Goal: Contribute content: Contribute content

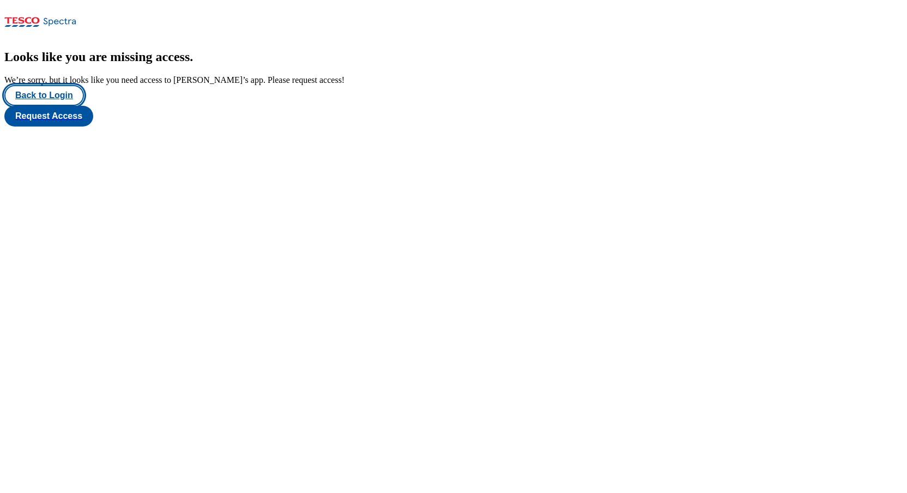
click at [39, 106] on button "Back to Login" at bounding box center [44, 95] width 80 height 21
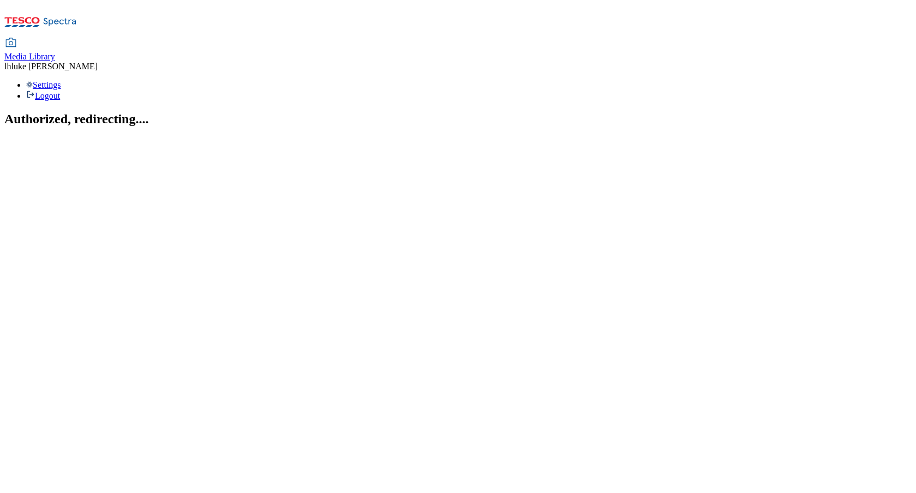
click at [55, 52] on span "Media Library" at bounding box center [29, 56] width 51 height 9
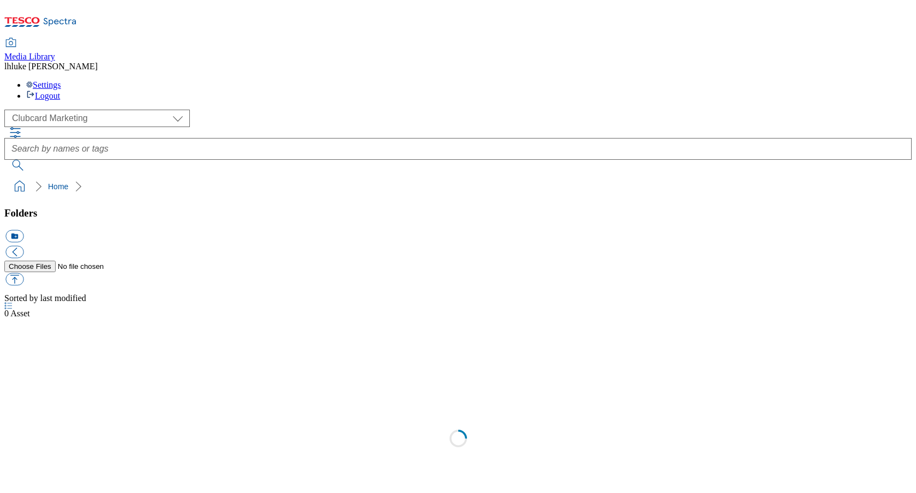
scroll to position [1, 0]
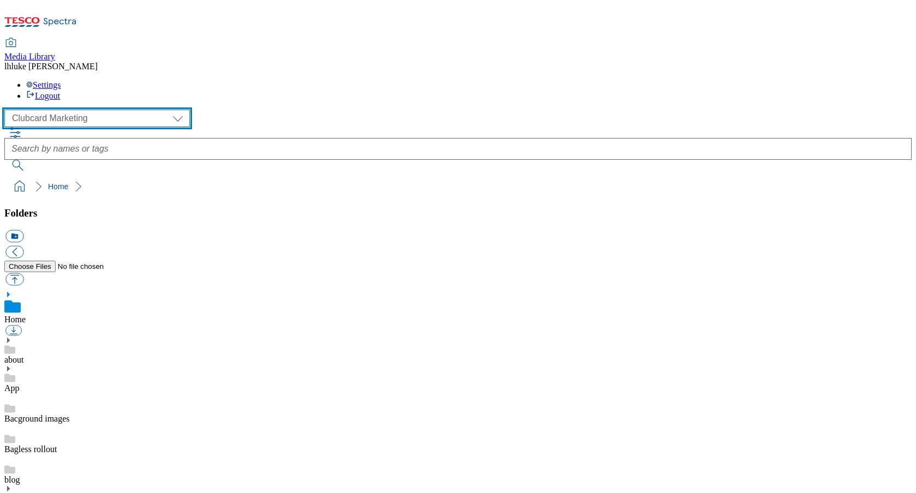
select select "flare-ghs-mktg"
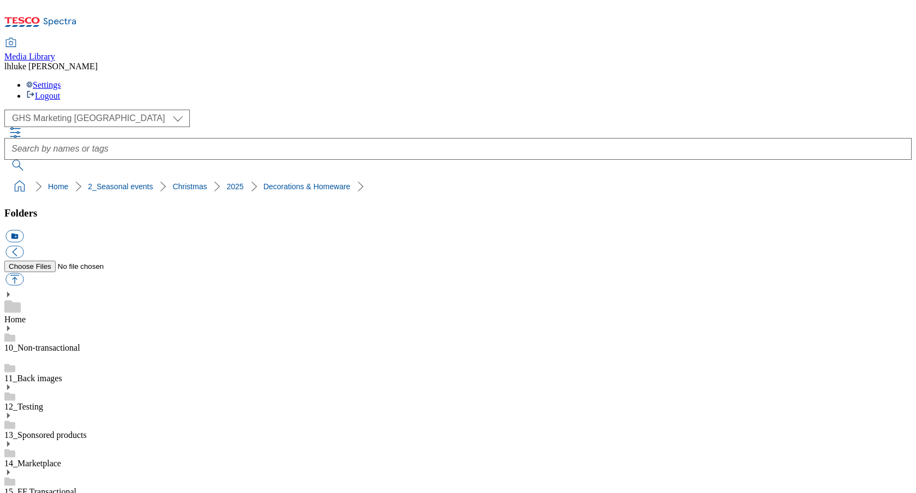
click at [23, 230] on button "icon_new_folder" at bounding box center [14, 236] width 18 height 13
type input "Drinks"
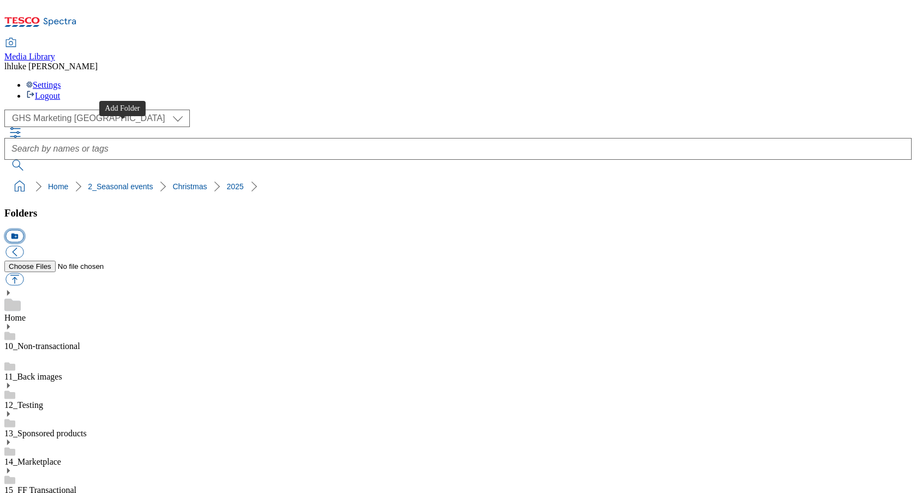
click at [23, 230] on button "icon_new_folder" at bounding box center [14, 236] width 18 height 13
type input "Food"
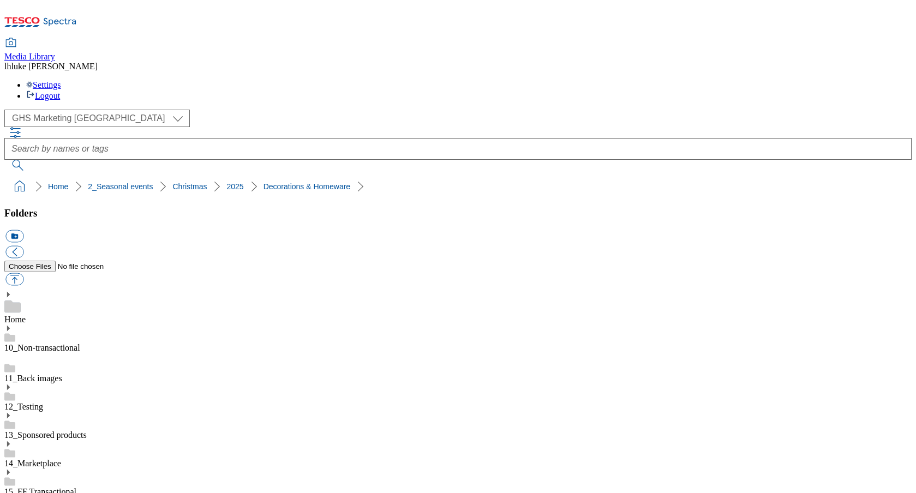
click at [23, 230] on button "icon_new_folder" at bounding box center [14, 236] width 18 height 13
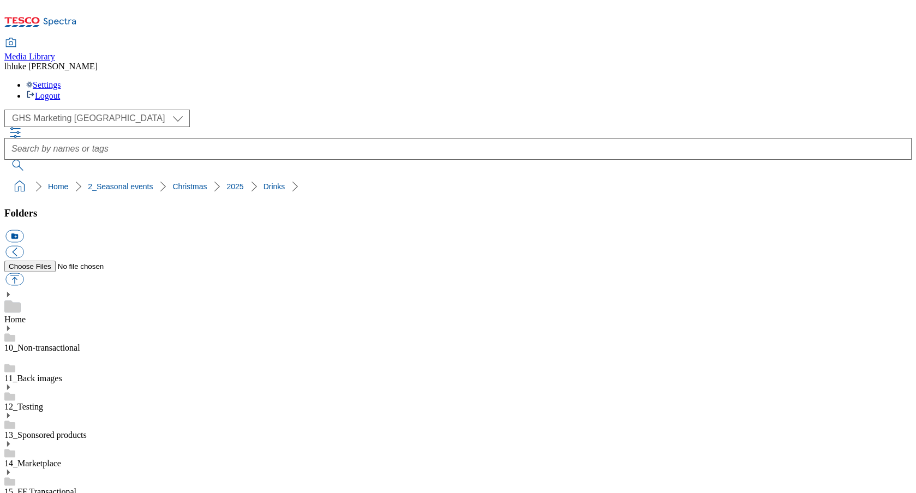
type input "BL Headers"
click at [23, 230] on button "icon_new_folder" at bounding box center [14, 236] width 18 height 13
type input "BL Thumbs"
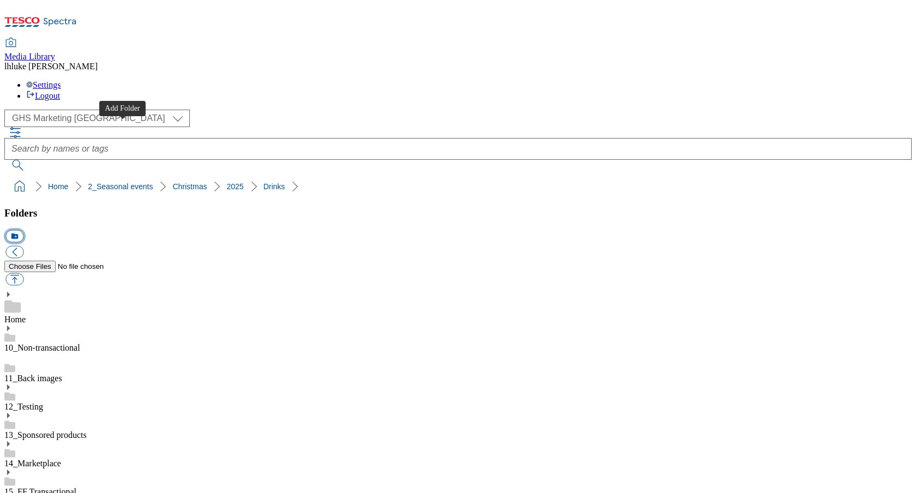
click at [23, 230] on button "icon_new_folder" at bounding box center [14, 236] width 18 height 13
type input "Holding"
click at [23, 230] on button "icon_new_folder" at bounding box center [14, 236] width 18 height 13
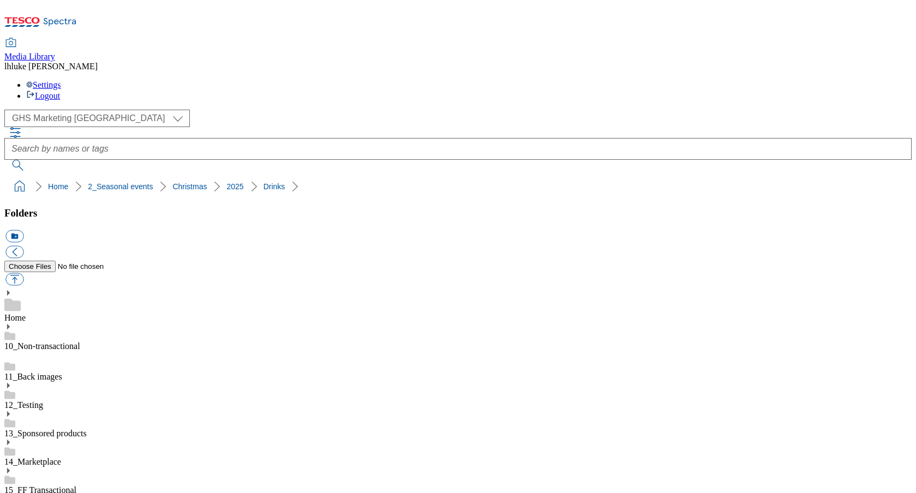
type input "Search"
click at [23, 230] on button "icon_new_folder" at bounding box center [14, 236] width 18 height 13
type input "Zone Page"
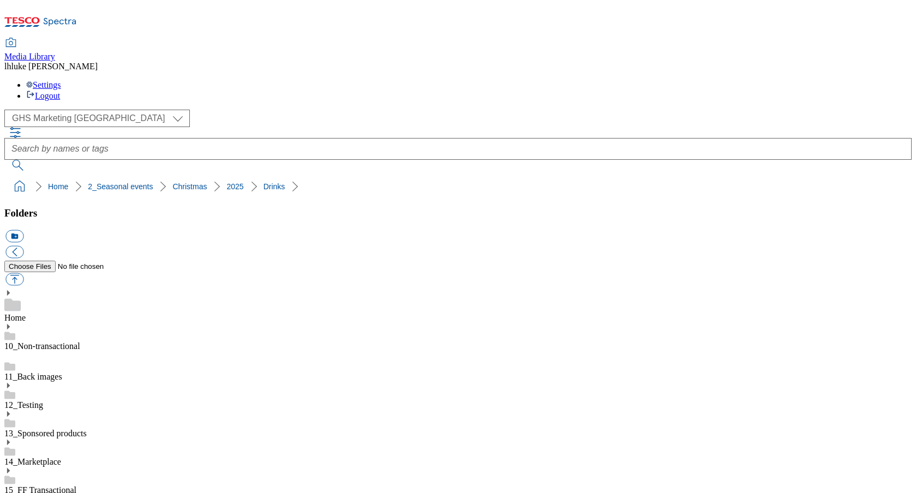
click at [23, 230] on button "icon_new_folder" at bounding box center [14, 236] width 18 height 13
type input "BL Headers"
click at [23, 230] on button "icon_new_folder" at bounding box center [14, 236] width 18 height 13
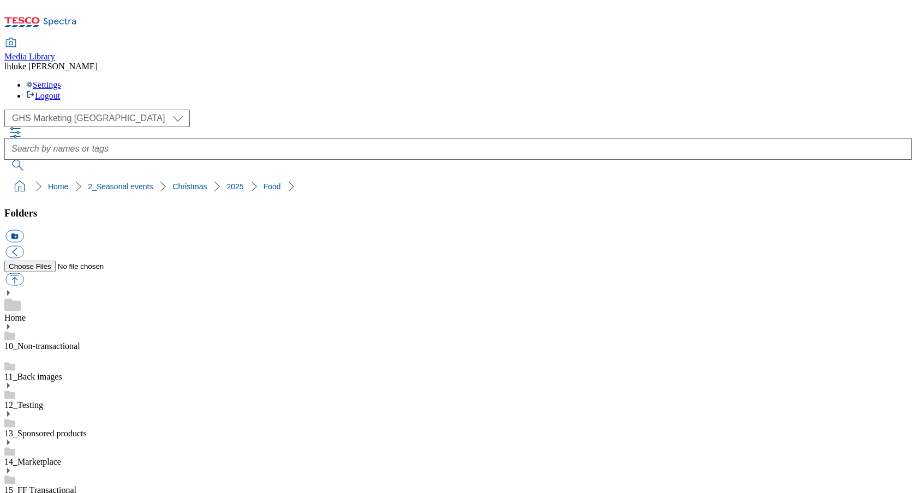
type input "BL Thumbs"
click at [23, 230] on button "icon_new_folder" at bounding box center [14, 236] width 18 height 13
type input "Holding"
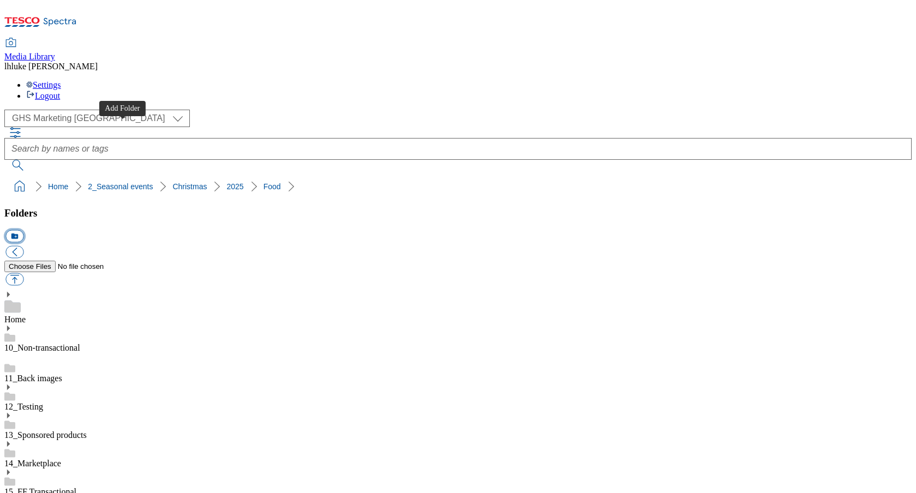
click at [23, 230] on button "icon_new_folder" at bounding box center [14, 236] width 18 height 13
type input "Search"
click at [23, 230] on button "icon_new_folder" at bounding box center [14, 236] width 18 height 13
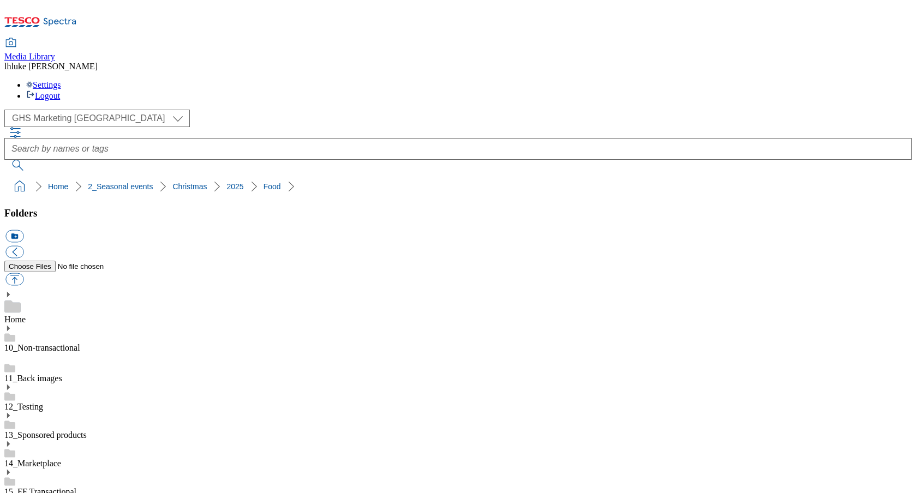
type input "Zone Page"
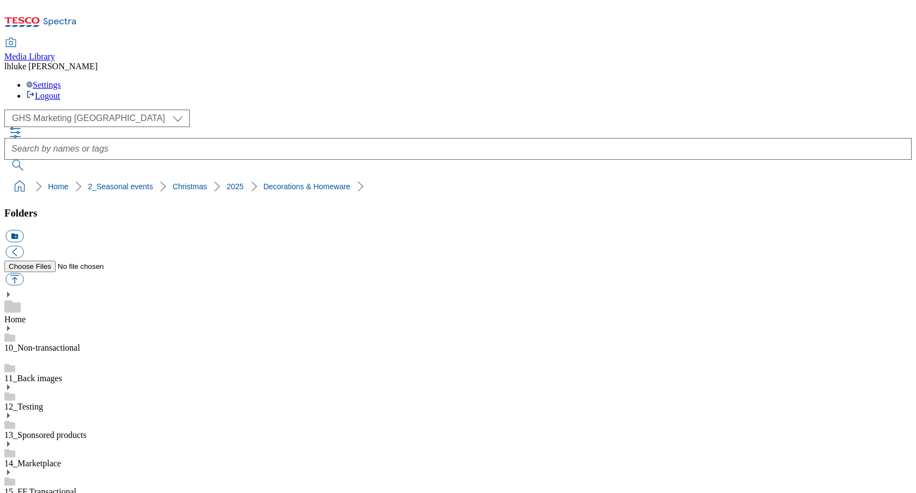
drag, startPoint x: 368, startPoint y: 262, endPoint x: 519, endPoint y: 265, distance: 151.1
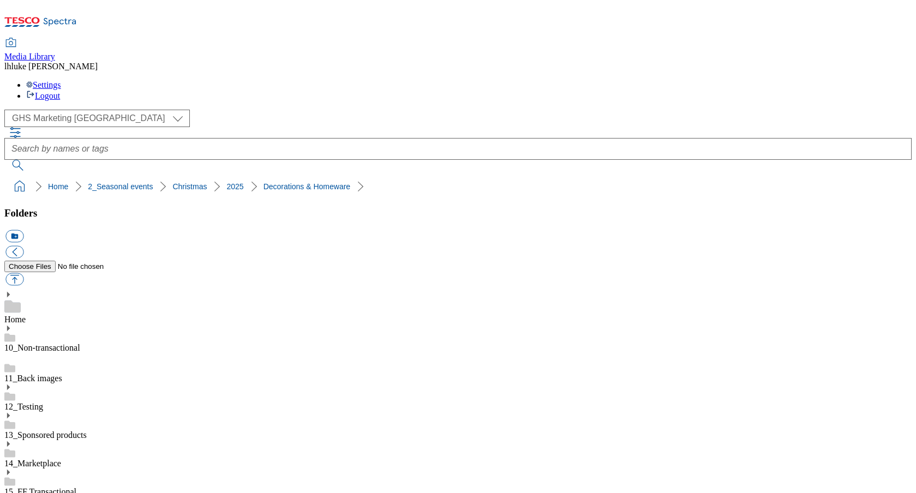
click at [23, 273] on button "button" at bounding box center [14, 279] width 18 height 13
type input "C:\fakepath\2527-GHS-Buylist-Header-1390x392-Decs.jpg"
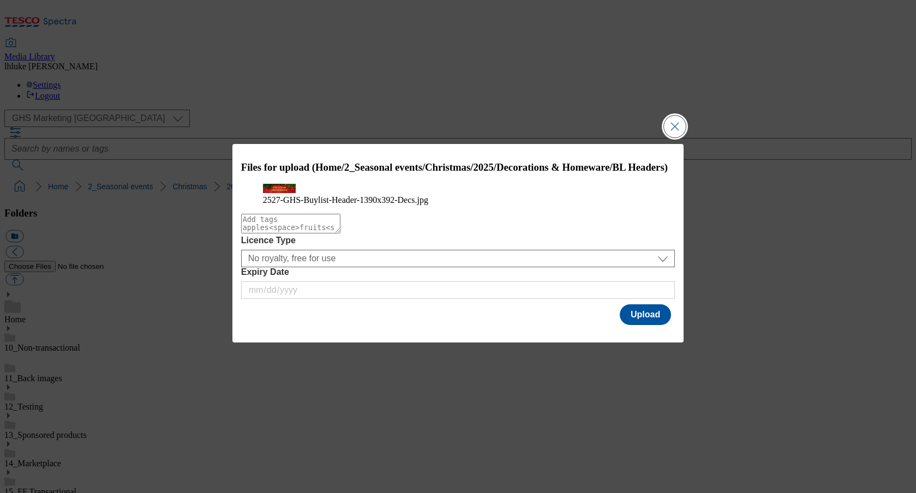
click at [676, 116] on button "Close Modal" at bounding box center [675, 127] width 22 height 22
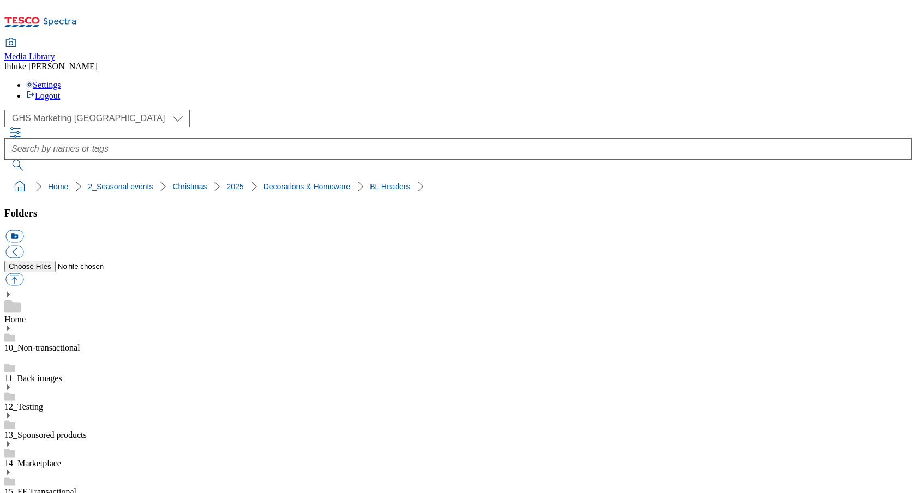
click at [23, 273] on button "button" at bounding box center [14, 279] width 18 height 13
type input "C:\fakepath\2527-GHS-Buylist-Header-1390x392-Decs1.jpg"
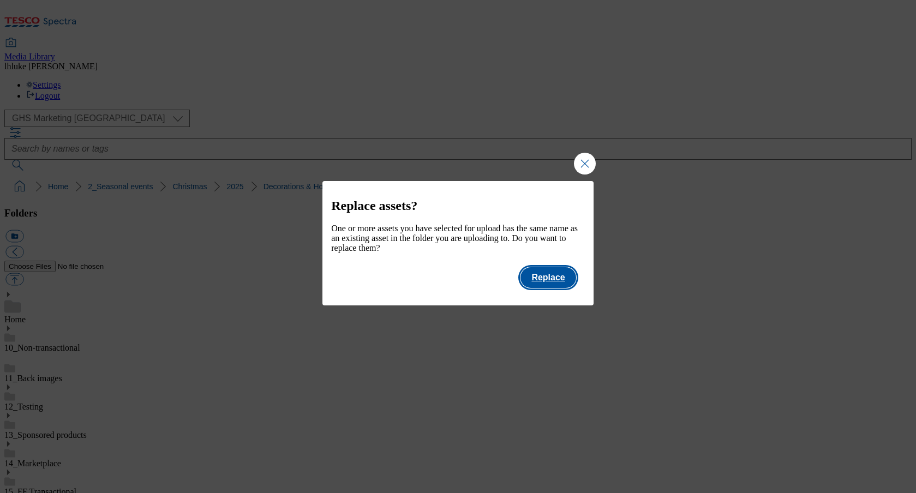
click at [557, 282] on button "Replace" at bounding box center [547, 277] width 55 height 21
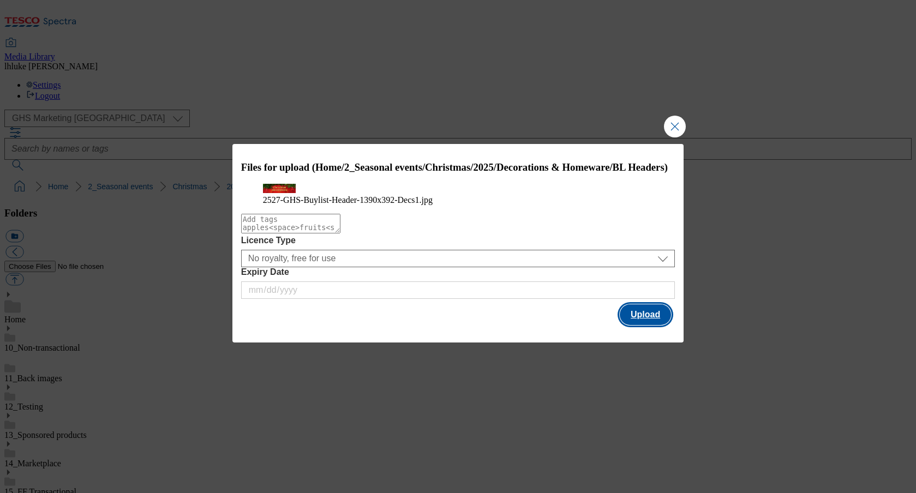
click at [647, 325] on button "Upload" at bounding box center [644, 314] width 51 height 21
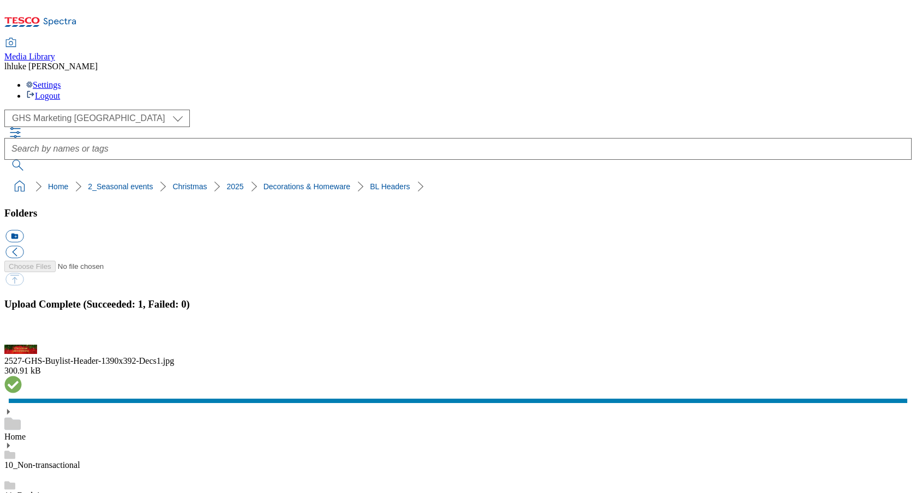
click at [22, 333] on button "button" at bounding box center [13, 338] width 16 height 10
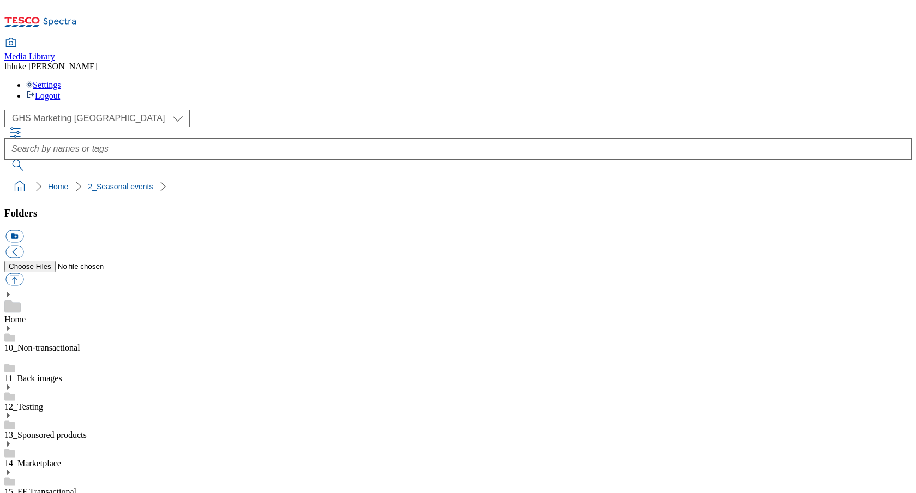
select select "flare-ghs-mktg"
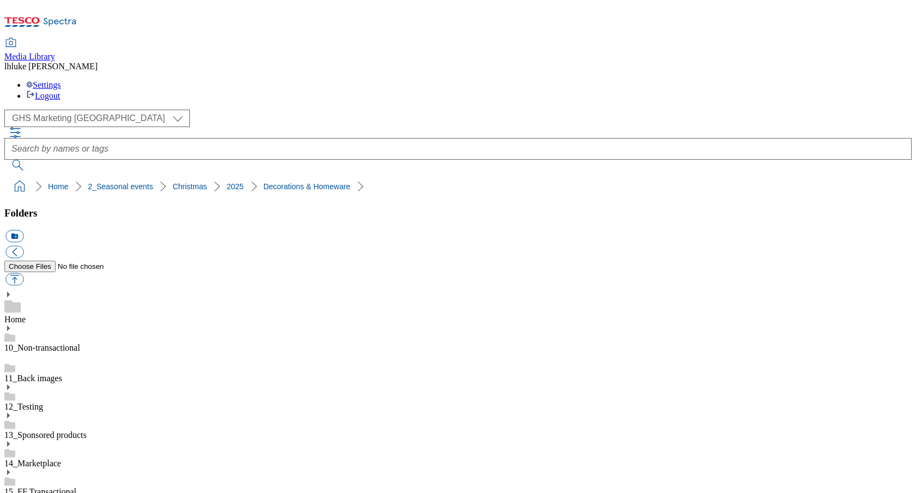
click at [23, 273] on button "button" at bounding box center [14, 279] width 18 height 13
type input "C:\fakepath\2527-GHS-Buylist-Header-1390x392-Drinks.jpg"
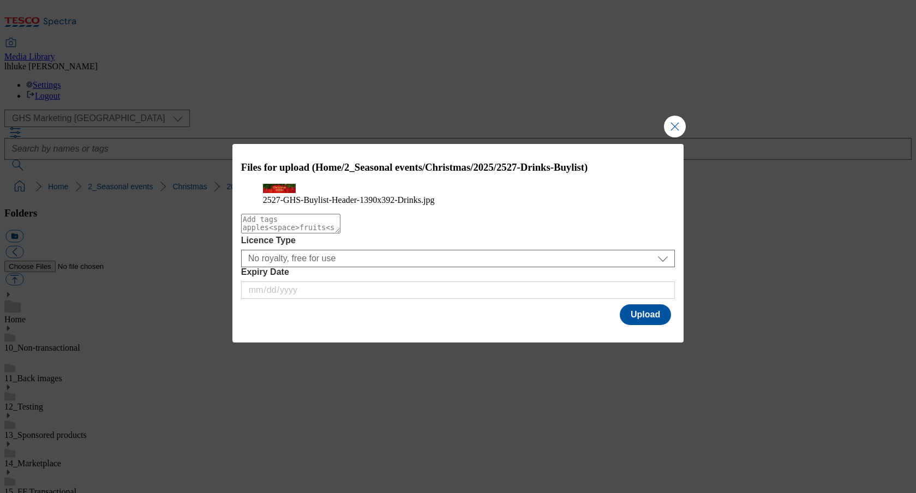
drag, startPoint x: 641, startPoint y: 342, endPoint x: 640, endPoint y: 351, distance: 8.2
click at [641, 325] on button "Upload" at bounding box center [644, 314] width 51 height 21
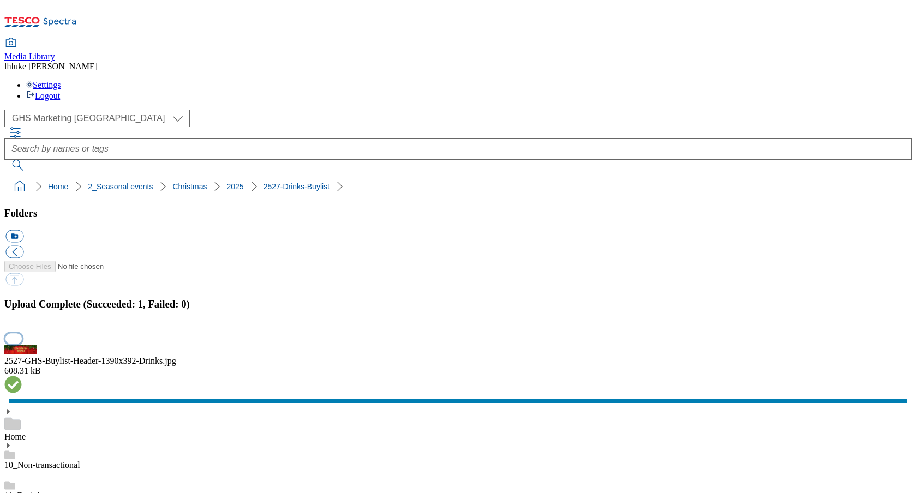
click at [22, 333] on button "button" at bounding box center [13, 338] width 16 height 10
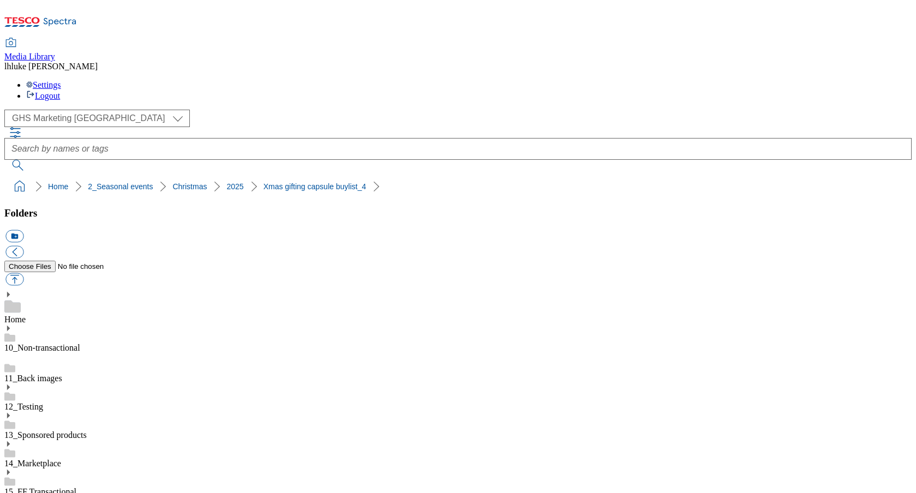
click at [23, 230] on button "icon_new_folder" at bounding box center [14, 236] width 18 height 13
type input "Gifting"
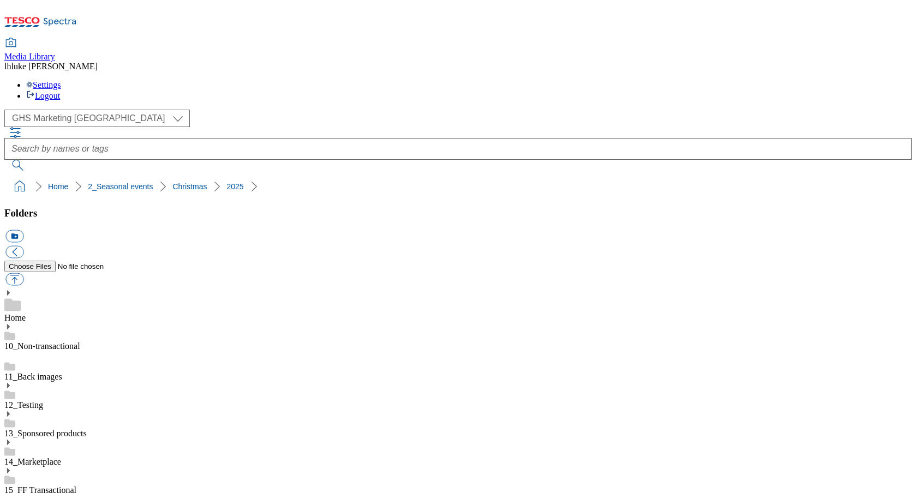
click at [23, 230] on button "icon_new_folder" at bounding box center [14, 236] width 18 height 13
type input "BL Headers"
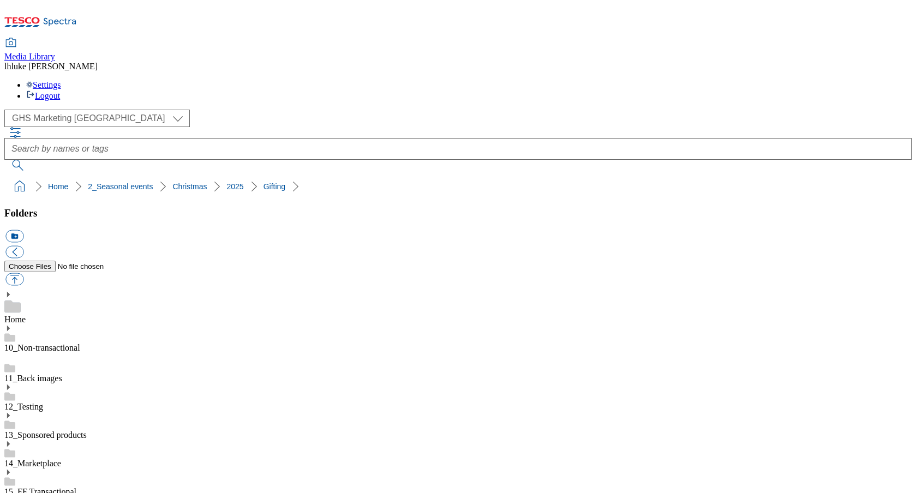
scroll to position [425, 0]
click at [23, 230] on button "icon_new_folder" at bounding box center [14, 236] width 18 height 13
type input "BL Thumbs"
click at [23, 230] on button "icon_new_folder" at bounding box center [14, 236] width 18 height 13
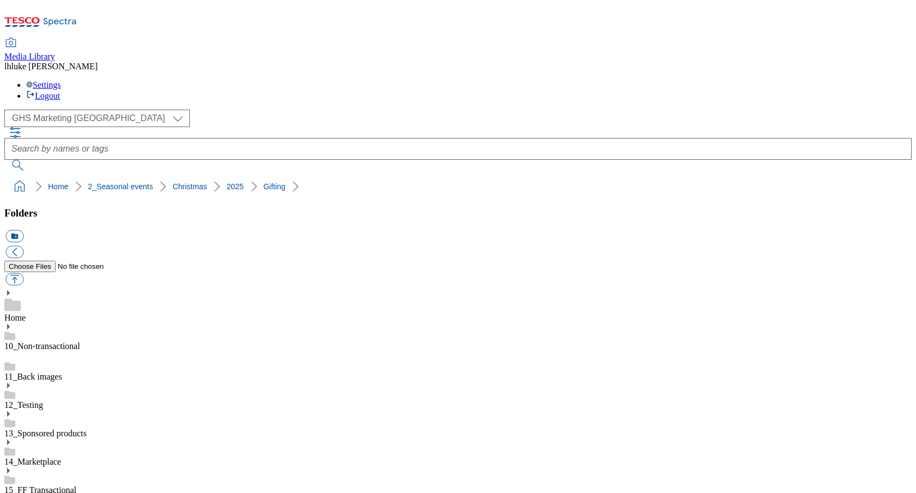
click at [23, 230] on button "icon_new_folder" at bounding box center [14, 236] width 18 height 13
type input "Holding"
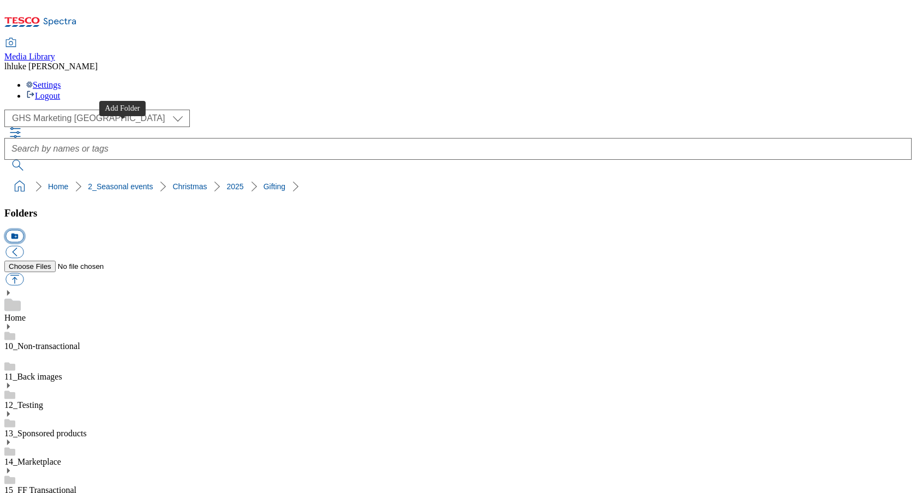
click at [23, 230] on button "icon_new_folder" at bounding box center [14, 236] width 18 height 13
type input "Search"
click at [23, 230] on button "icon_new_folder" at bounding box center [14, 236] width 18 height 13
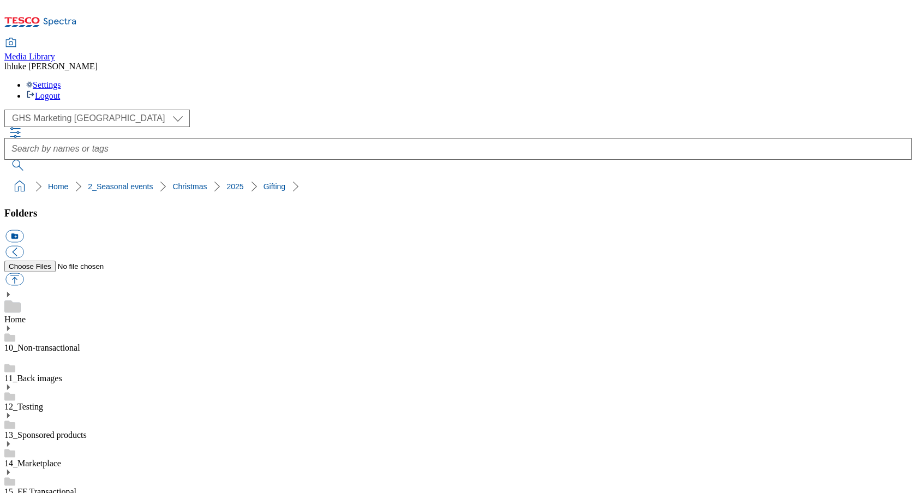
type input "Zonepage"
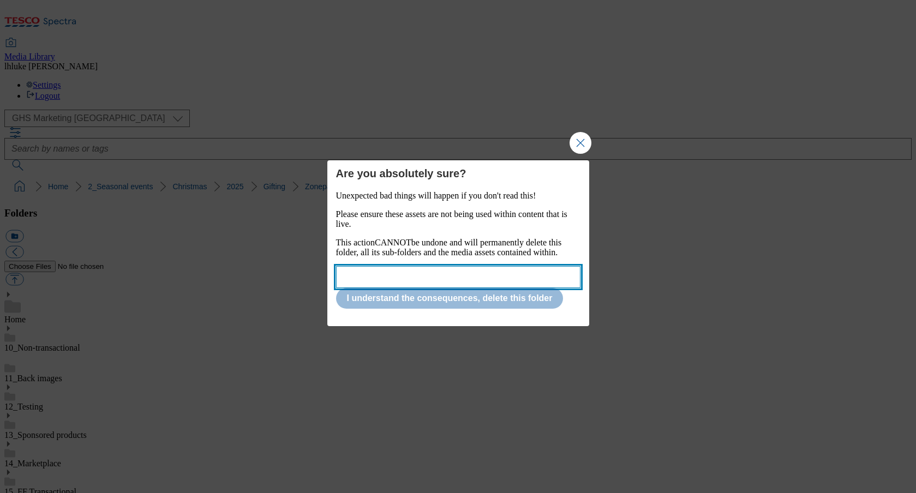
click at [418, 272] on input "Modal" at bounding box center [458, 277] width 244 height 22
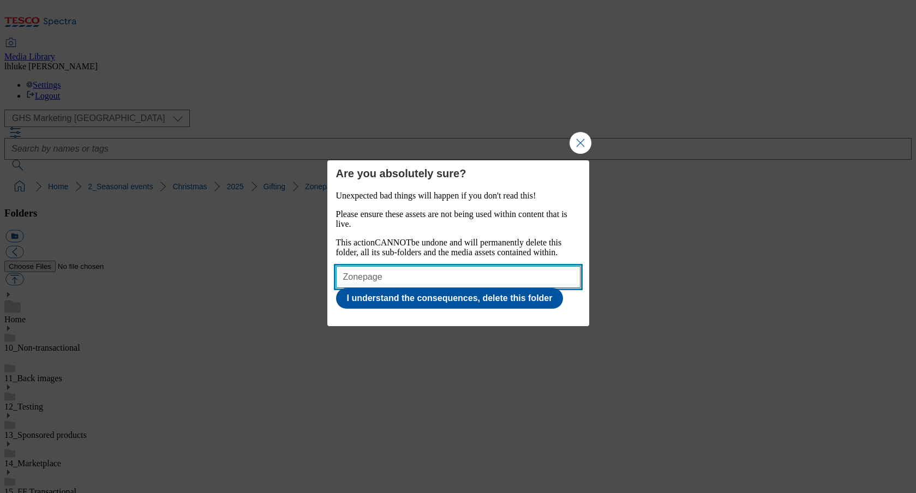
type input "Zonepage"
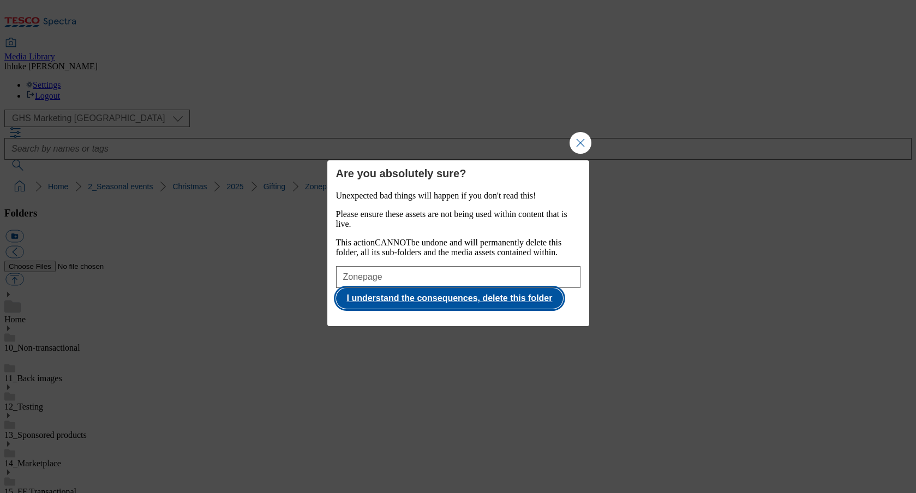
click at [493, 305] on button "I understand the consequences, delete this folder" at bounding box center [449, 298] width 227 height 21
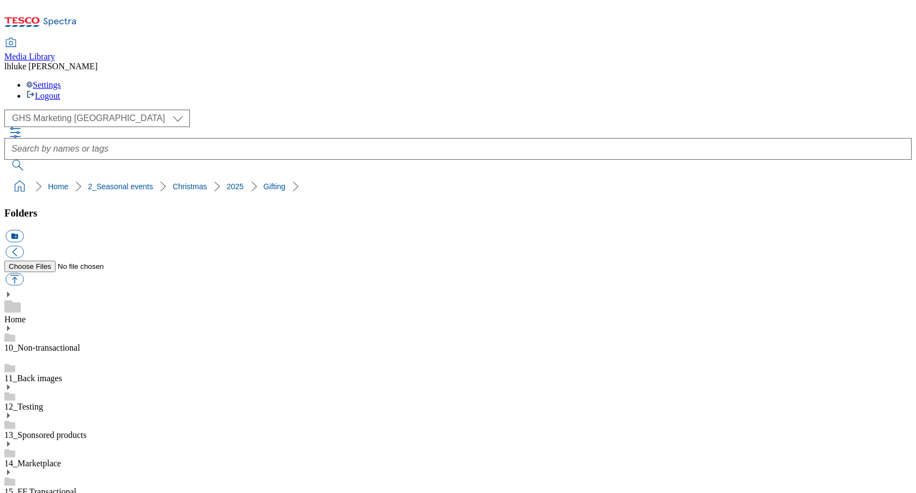
click at [23, 230] on button "icon_new_folder" at bounding box center [14, 236] width 18 height 13
type input "Zone Page"
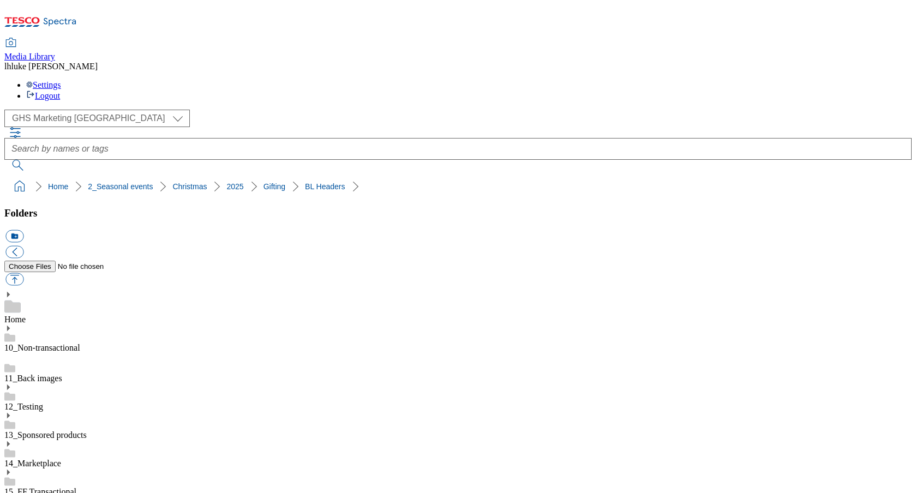
scroll to position [421, 0]
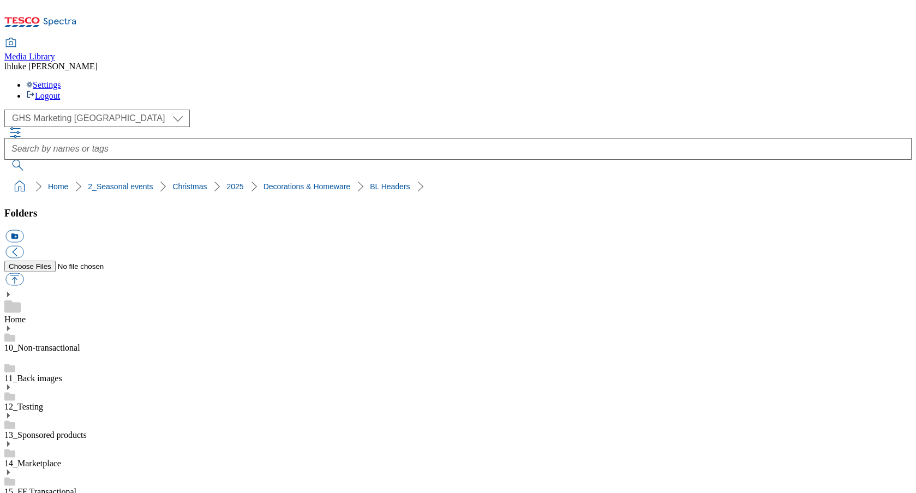
click at [23, 273] on button "button" at bounding box center [14, 279] width 18 height 13
type input "C:\fakepath\2527-GHS-Buylist-Header-1390x392-Drinks.jpg"
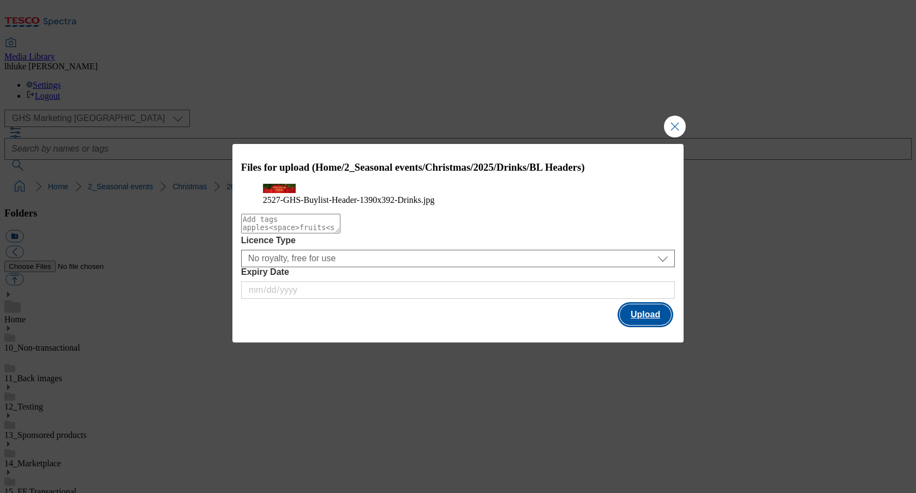
click at [652, 325] on button "Upload" at bounding box center [644, 314] width 51 height 21
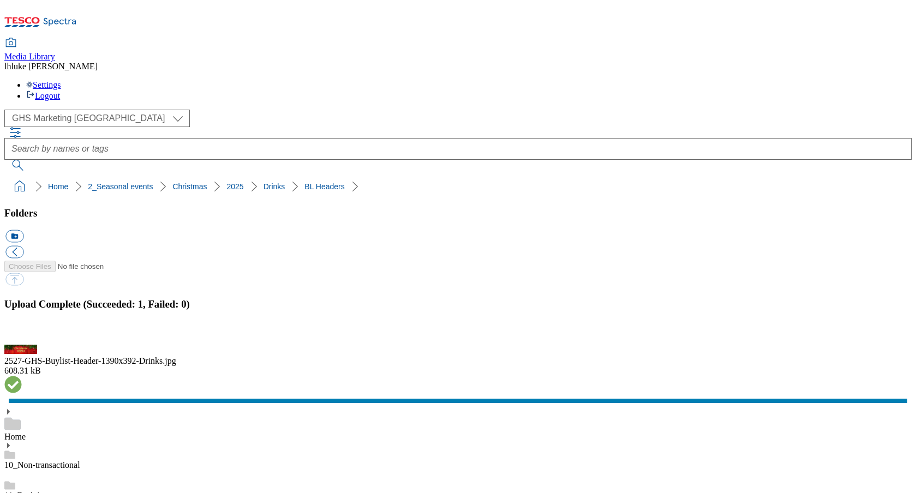
click at [22, 333] on button "button" at bounding box center [13, 338] width 16 height 10
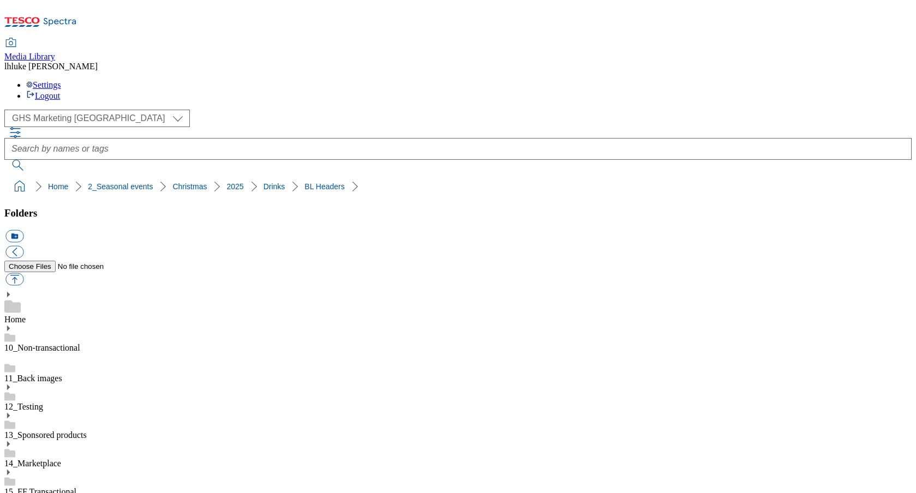
scroll to position [527, 0]
click at [23, 273] on button "button" at bounding box center [14, 279] width 18 height 13
type input "C:\fakepath\2527-GHS-Buylist-Header-1390x392-Food.jpg"
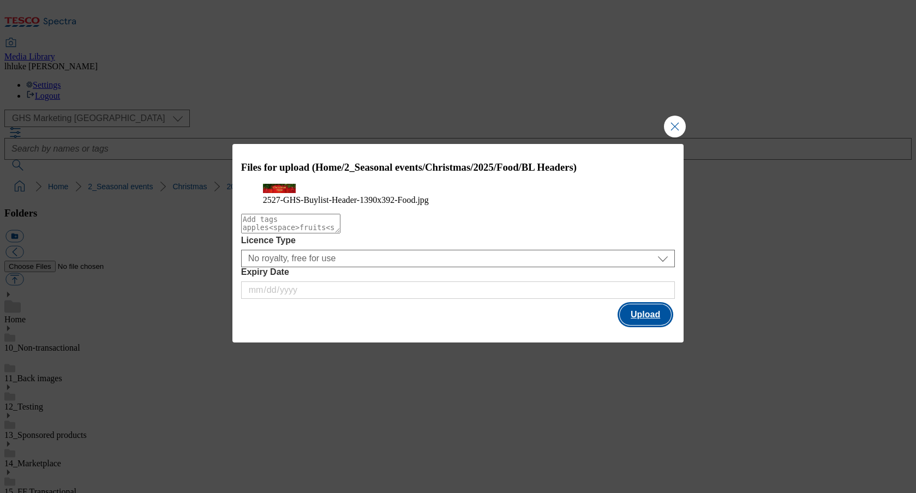
click at [642, 325] on button "Upload" at bounding box center [644, 314] width 51 height 21
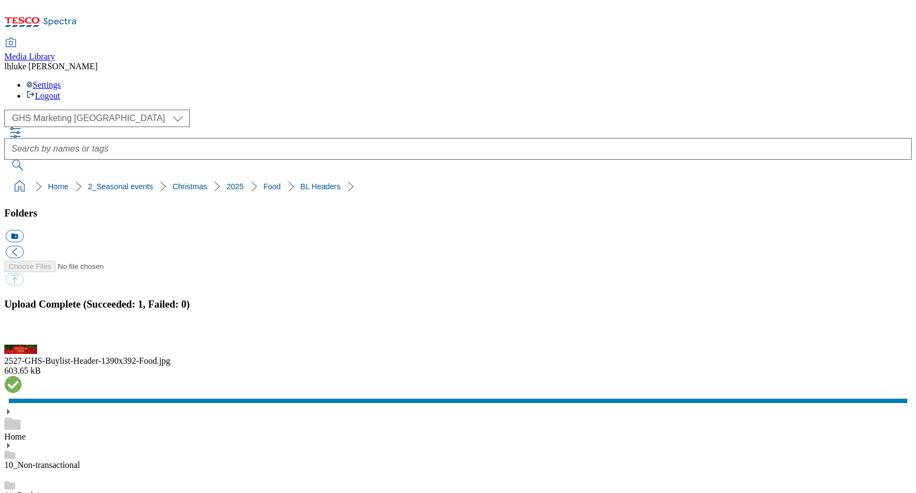
click at [22, 333] on button "button" at bounding box center [13, 338] width 16 height 10
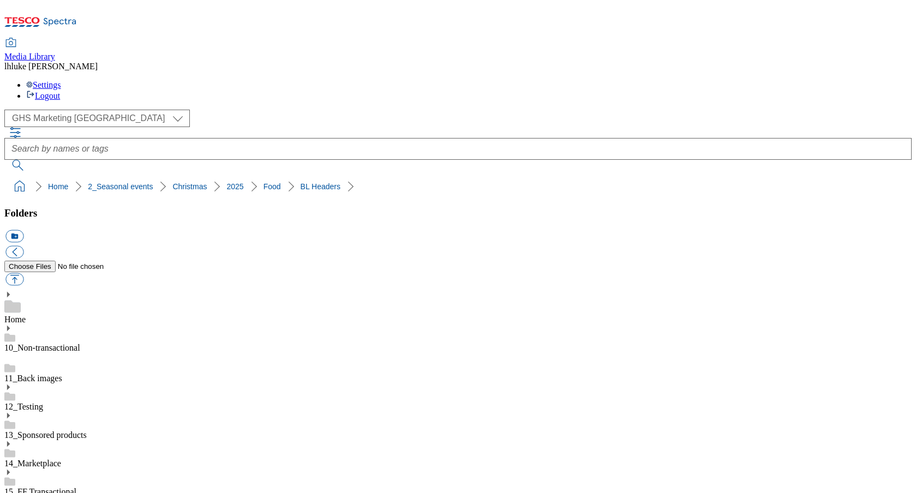
scroll to position [436, 0]
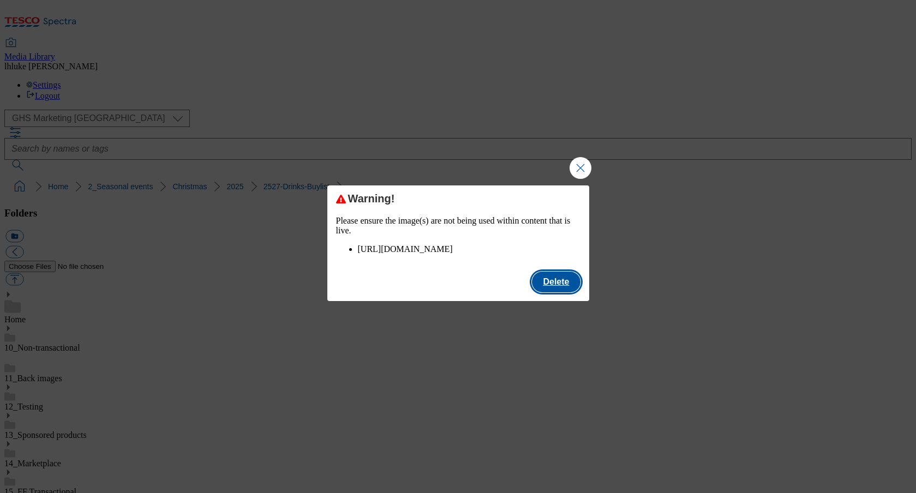
click at [564, 292] on button "Delete" at bounding box center [556, 282] width 48 height 21
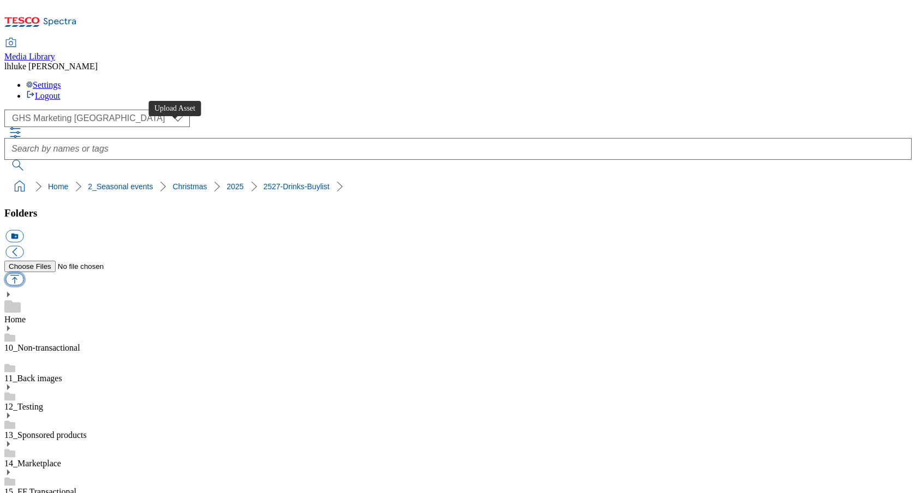
click at [23, 273] on button "button" at bounding box center [14, 279] width 18 height 13
type input "C:\fakepath\2527-GHS-Buylist-Header-Drinks.jpg"
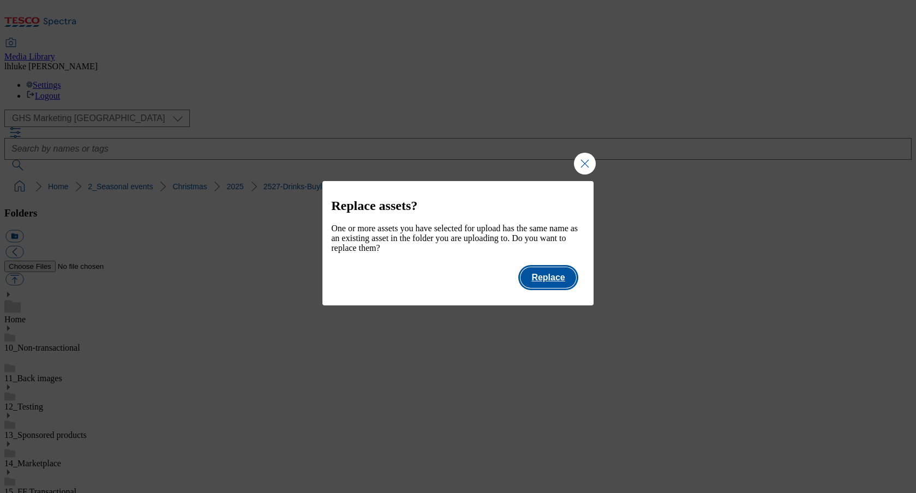
click at [552, 288] on button "Replace" at bounding box center [547, 277] width 55 height 21
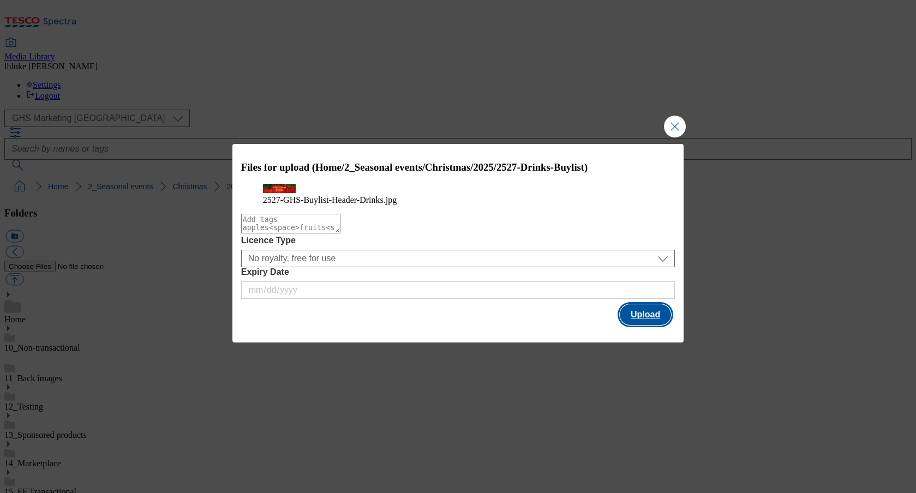
click at [633, 325] on button "Upload" at bounding box center [644, 314] width 51 height 21
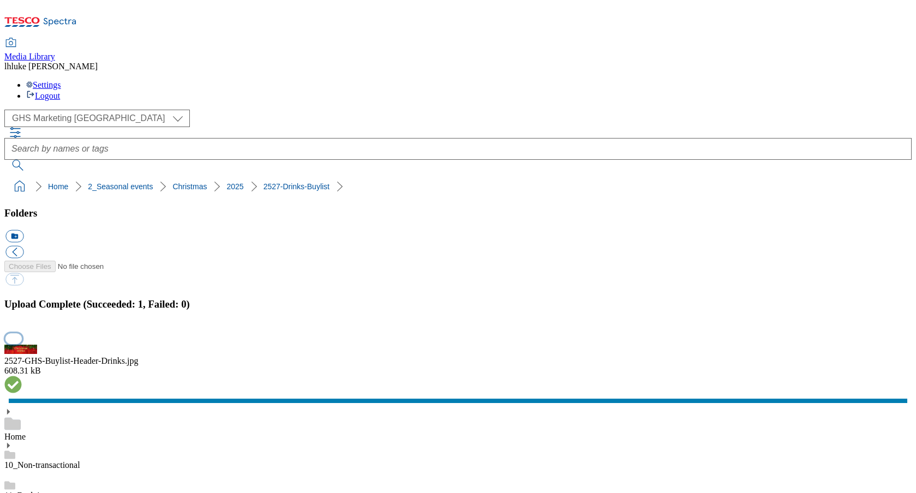
click at [22, 333] on button "button" at bounding box center [13, 338] width 16 height 10
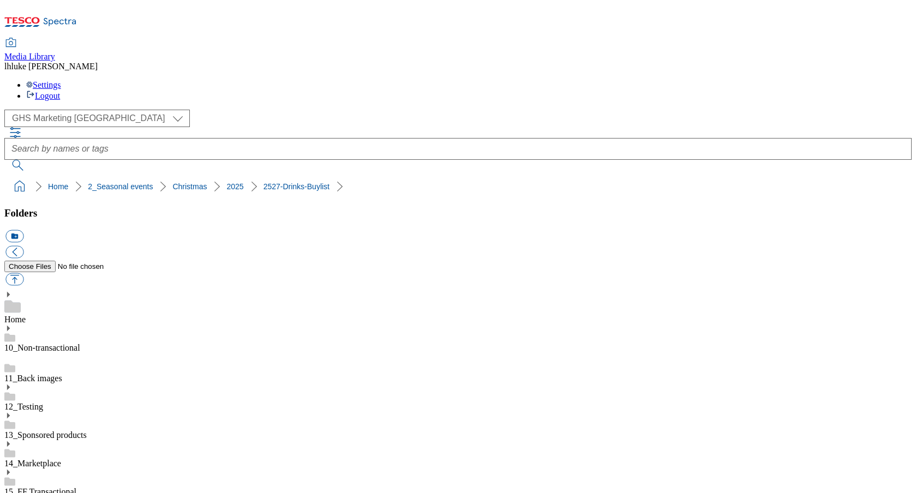
click at [23, 273] on button "button" at bounding box center [14, 279] width 18 height 13
type input "C:\fakepath\2526-GHS-Header-1390x392-Christmas-food.jpg"
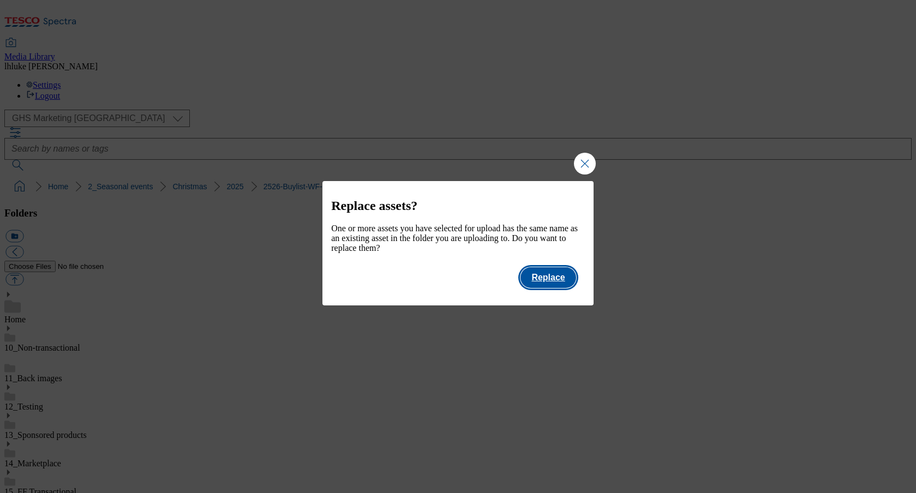
click at [540, 280] on button "Replace" at bounding box center [547, 277] width 55 height 21
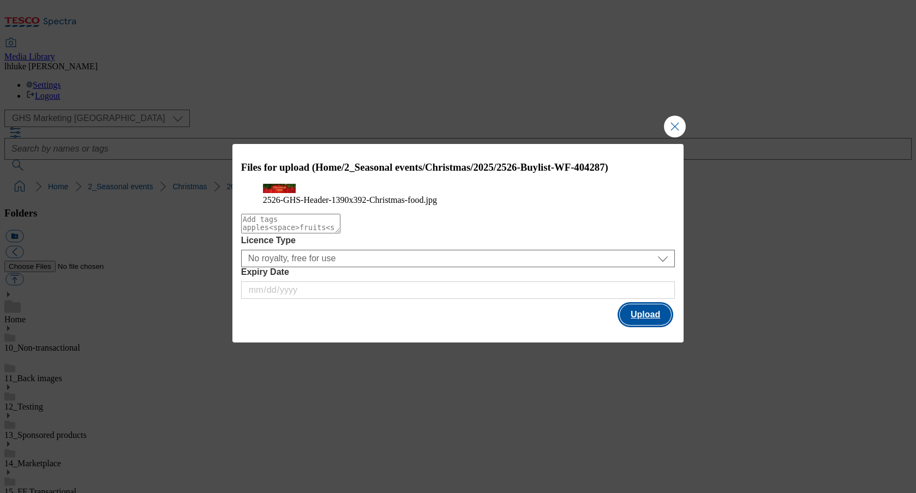
click at [647, 325] on button "Upload" at bounding box center [644, 314] width 51 height 21
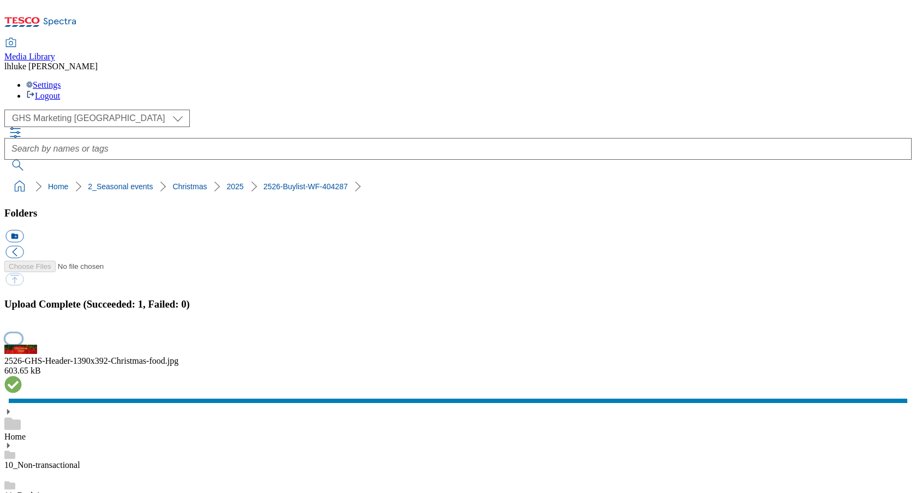
click at [22, 333] on button "button" at bounding box center [13, 338] width 16 height 10
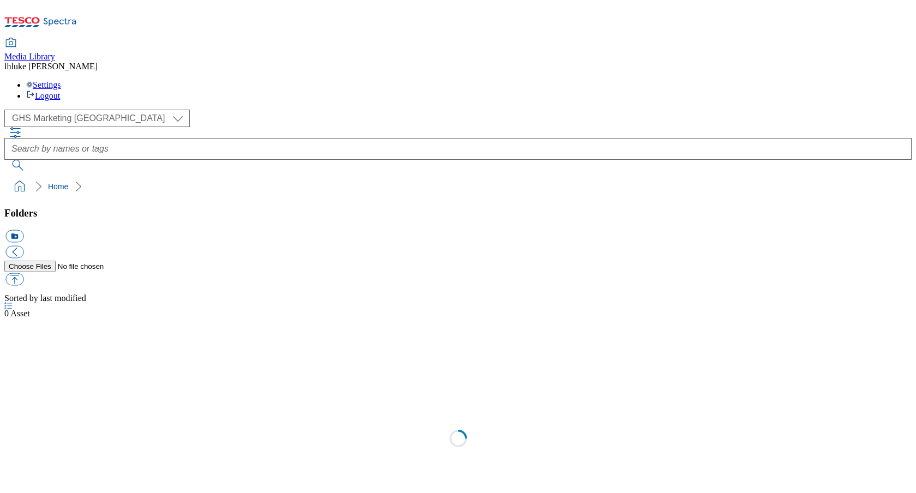
select select "flare-ghs-mktg"
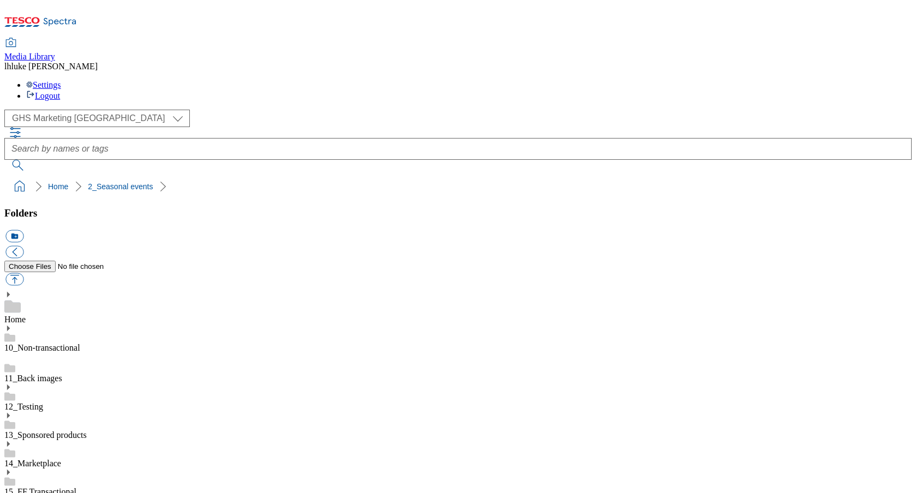
drag, startPoint x: 35, startPoint y: 146, endPoint x: 39, endPoint y: 158, distance: 12.8
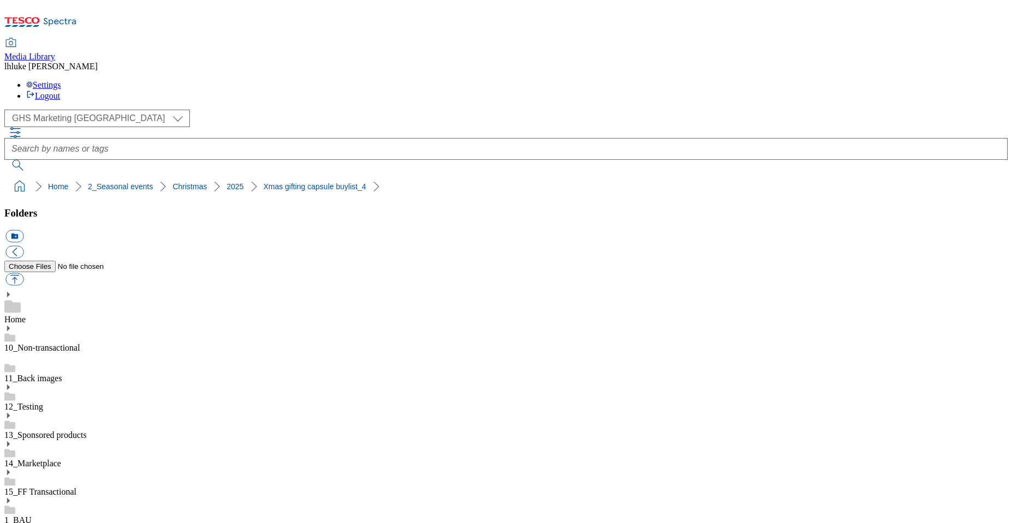
scroll to position [67, 0]
